Goal: Transaction & Acquisition: Subscribe to service/newsletter

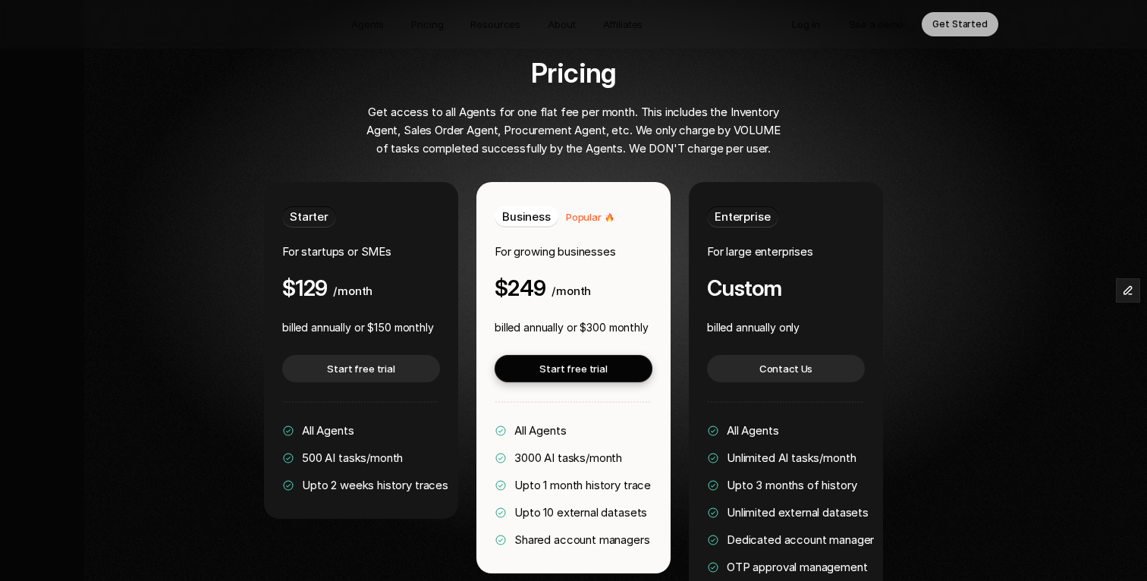
scroll to position [2903, 0]
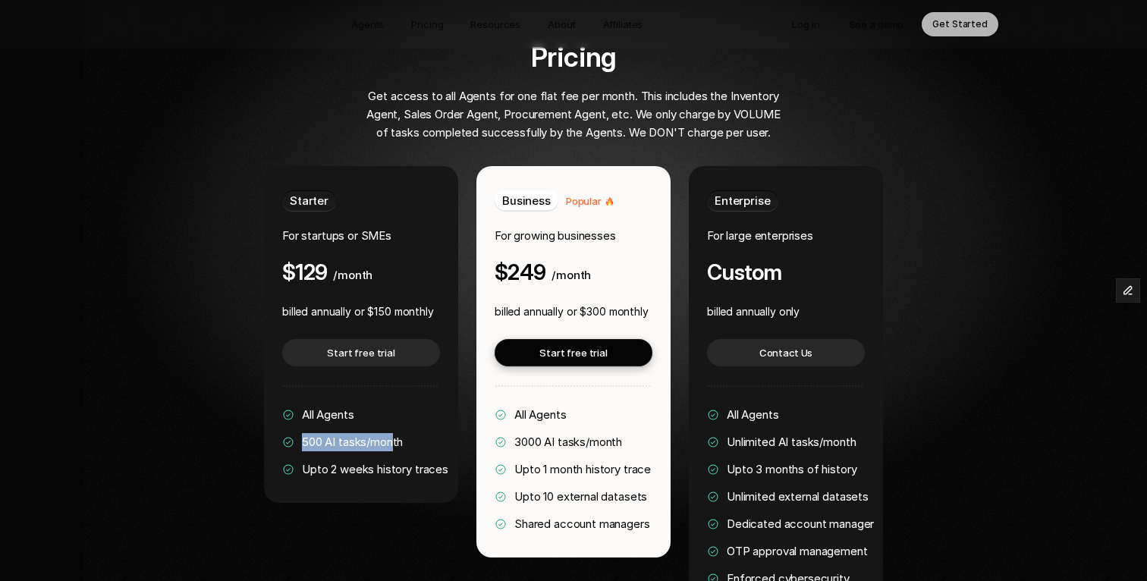
drag, startPoint x: 303, startPoint y: 396, endPoint x: 395, endPoint y: 397, distance: 91.8
click at [395, 435] on span "500 AI tasks/month" at bounding box center [352, 442] width 101 height 14
drag, startPoint x: 284, startPoint y: 188, endPoint x: 397, endPoint y: 195, distance: 113.3
click at [397, 195] on div "Starter For startups or SMEs $129 /month" at bounding box center [361, 237] width 158 height 94
drag, startPoint x: 304, startPoint y: 398, endPoint x: 408, endPoint y: 396, distance: 104.7
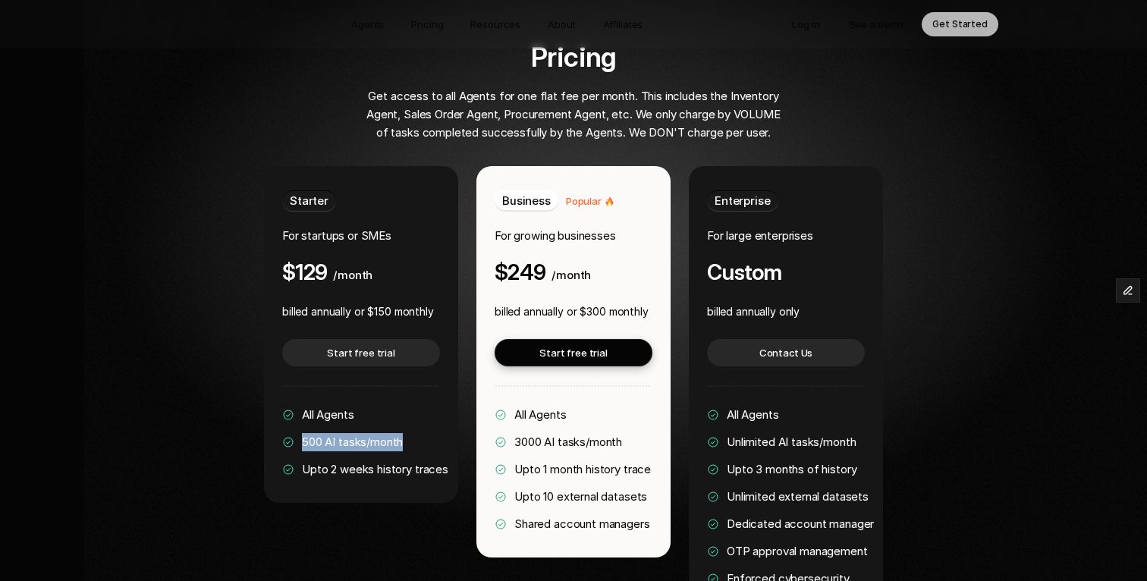
click at [408, 406] on div "All Agents 500 AI tasks/month Upto 2 weeks history traces" at bounding box center [365, 442] width 166 height 73
drag, startPoint x: 376, startPoint y: 266, endPoint x: 392, endPoint y: 266, distance: 16.0
click at [392, 303] on p "billed annually or $150 monthly" at bounding box center [358, 312] width 152 height 18
click at [372, 303] on p "billed annually or $150 monthly" at bounding box center [358, 312] width 152 height 18
drag, startPoint x: 376, startPoint y: 267, endPoint x: 436, endPoint y: 266, distance: 60.0
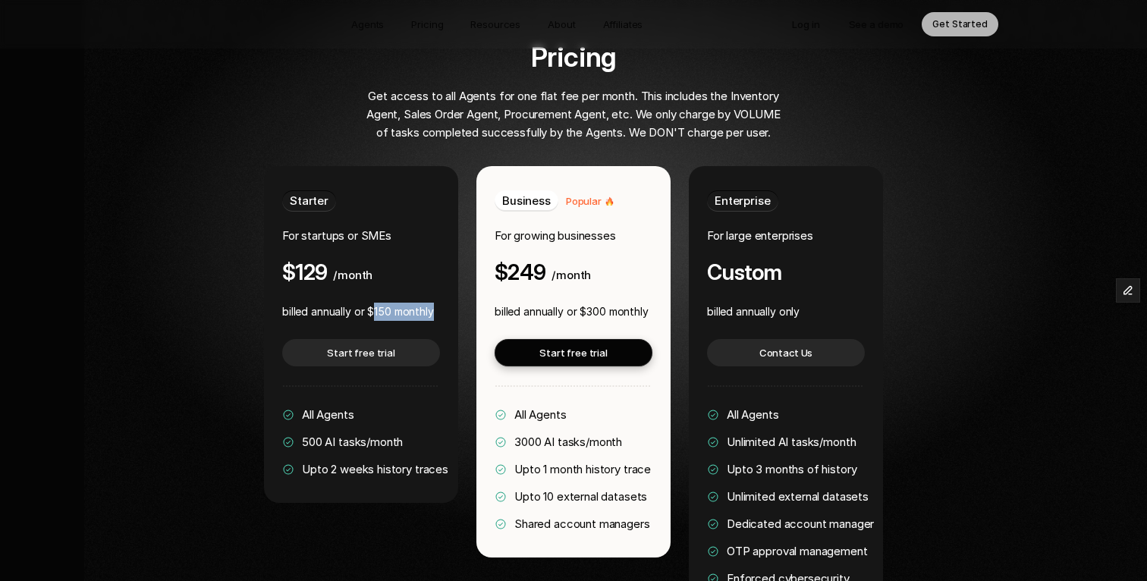
click at [436, 266] on div "Starter For startups or SMEs $129 /month billed annually or $150 monthly Start …" at bounding box center [361, 334] width 194 height 337
click at [240, 274] on div "Pricing Get access to all Agents for one flat fee per month. This includes the …" at bounding box center [574, 327] width 918 height 571
drag, startPoint x: 374, startPoint y: 267, endPoint x: 437, endPoint y: 269, distance: 63.0
click at [437, 269] on div "Starter For startups or SMEs $129 /month billed annually or $150 monthly Start …" at bounding box center [361, 334] width 194 height 337
click at [274, 234] on div "Starter For startups or SMEs $129 /month billed annually or $150 monthly Start …" at bounding box center [361, 334] width 194 height 337
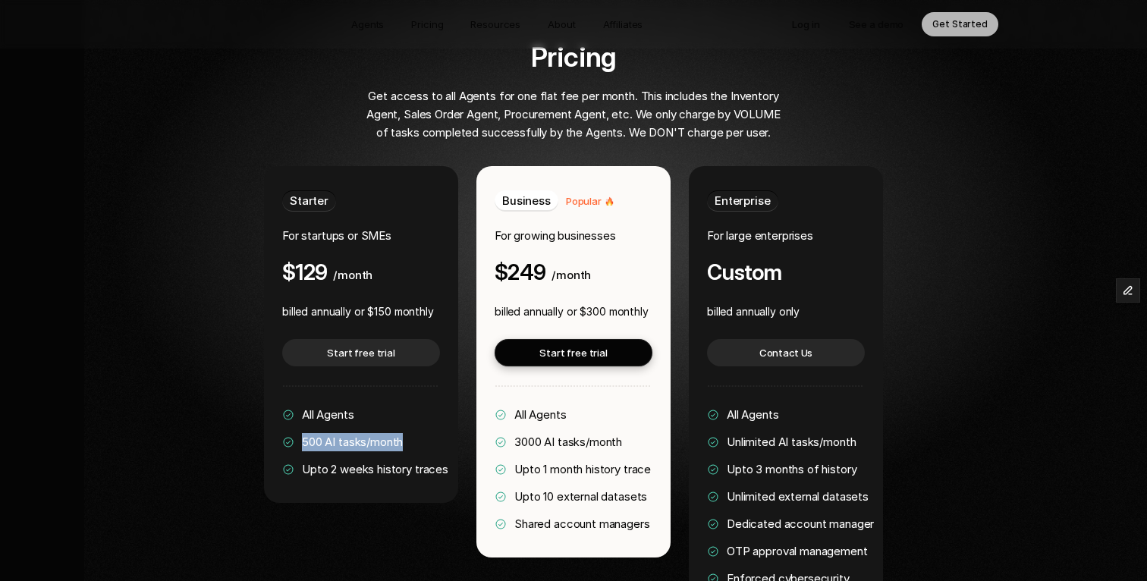
drag, startPoint x: 303, startPoint y: 398, endPoint x: 409, endPoint y: 395, distance: 106.3
click at [409, 406] on div "All Agents 500 AI tasks/month Upto 2 weeks history traces" at bounding box center [365, 442] width 166 height 73
drag, startPoint x: 303, startPoint y: 399, endPoint x: 407, endPoint y: 389, distance: 104.4
click at [407, 406] on div "All Agents 500 AI tasks/month Upto 2 weeks history traces" at bounding box center [365, 442] width 166 height 73
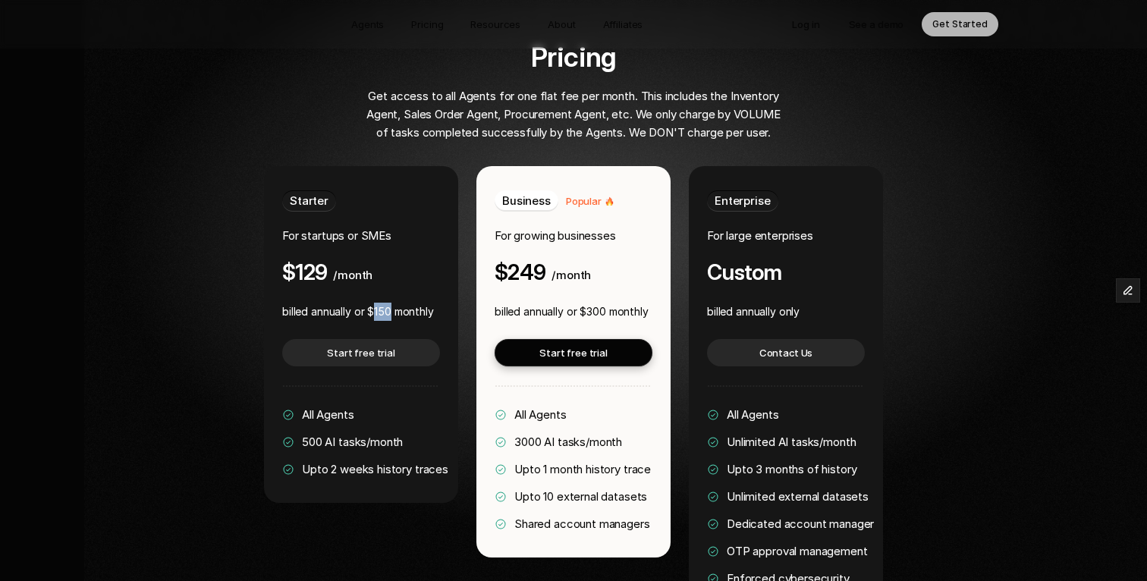
drag, startPoint x: 375, startPoint y: 265, endPoint x: 392, endPoint y: 268, distance: 17.7
click at [392, 303] on p "billed annually or $150 monthly" at bounding box center [358, 312] width 152 height 18
click at [235, 265] on div "Pricing Get access to all Agents for one flat fee per month. This includes the …" at bounding box center [574, 327] width 918 height 571
click at [947, 261] on div "Pricing Get access to all Agents for one flat fee per month. This includes the …" at bounding box center [574, 327] width 918 height 571
